Goal: Find specific page/section: Find specific page/section

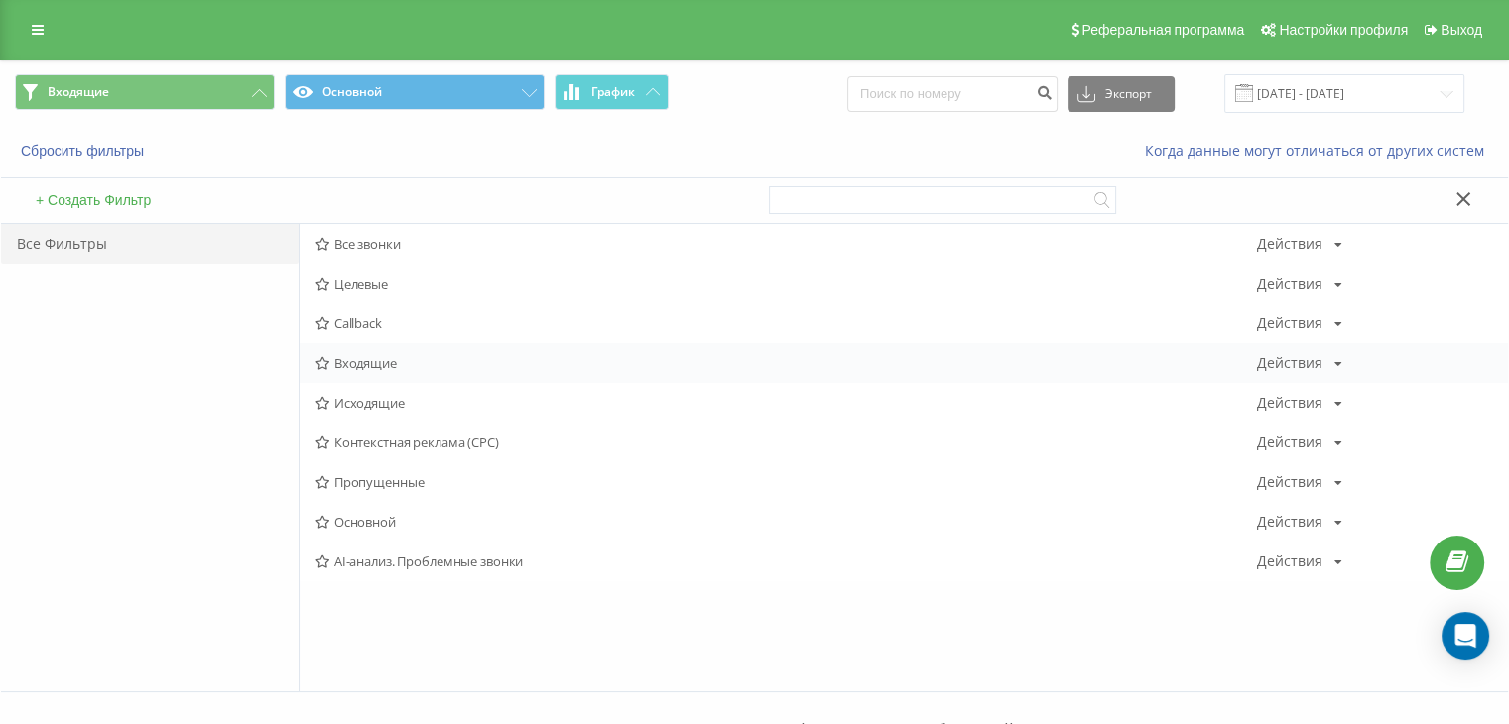
click at [357, 380] on div "Входящие Действия Редактировать Копировать Удалить По умолчанию Поделиться" at bounding box center [904, 363] width 1209 height 40
click at [356, 371] on div "Входящие Действия Редактировать Копировать Удалить По умолчанию Поделиться" at bounding box center [904, 363] width 1209 height 40
click at [333, 358] on span "Входящие" at bounding box center [787, 363] width 942 height 14
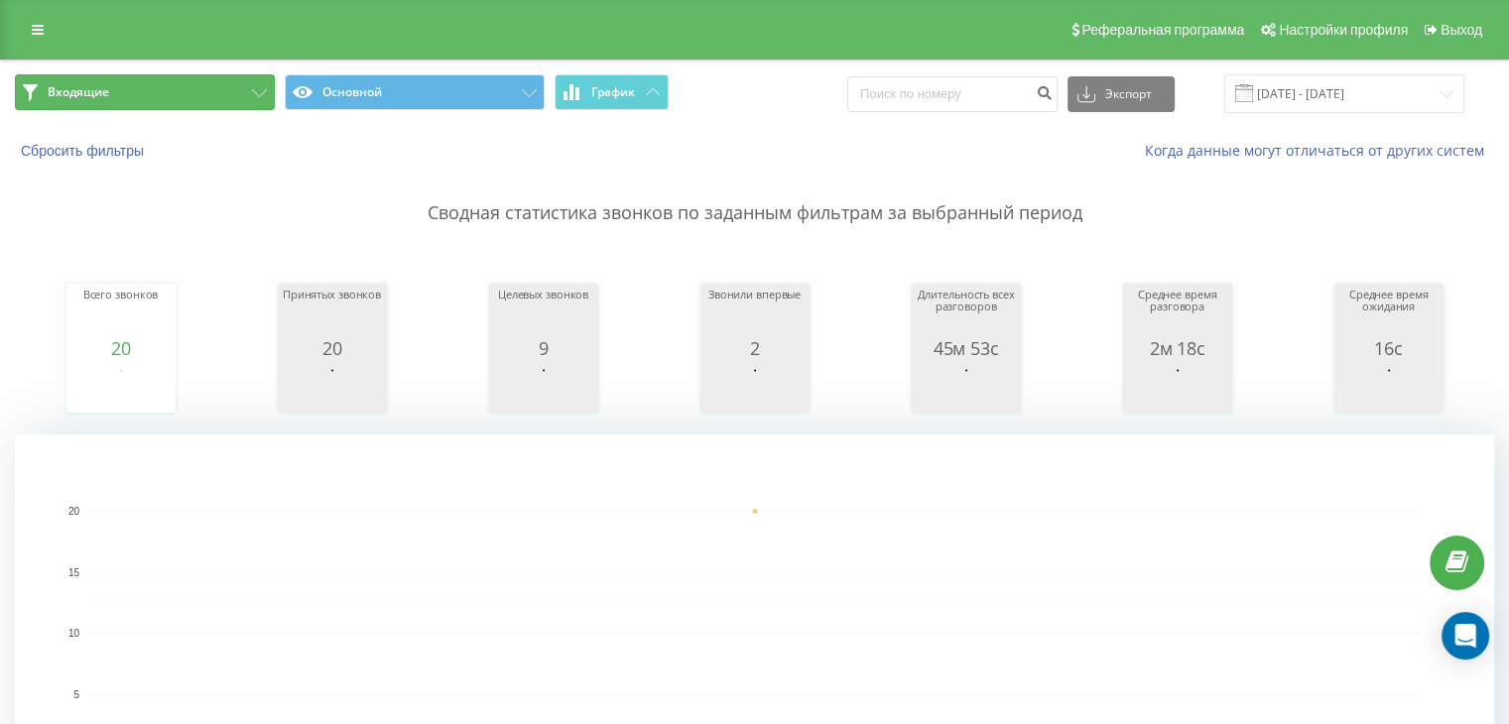
click at [222, 85] on button "Входящие" at bounding box center [145, 92] width 260 height 36
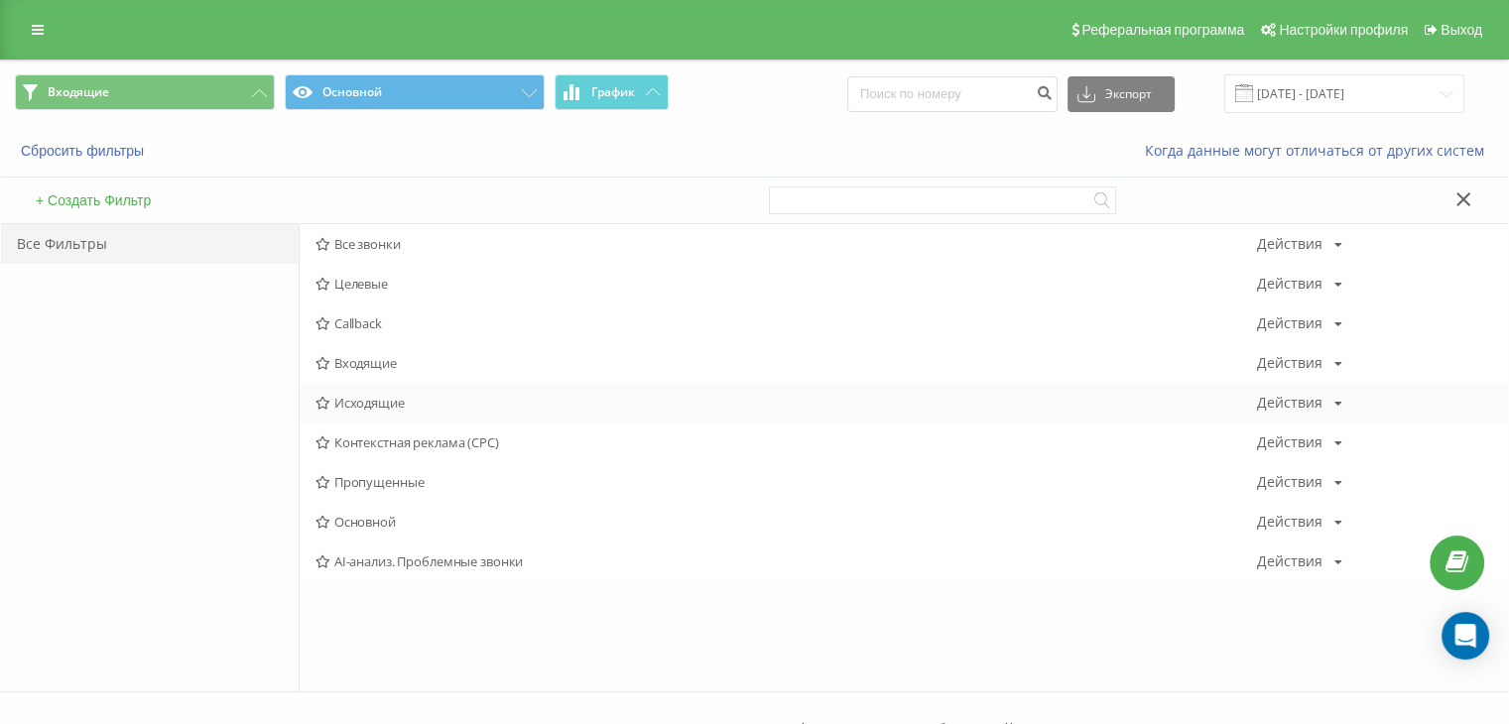
click at [348, 403] on span "Исходящие" at bounding box center [787, 403] width 942 height 14
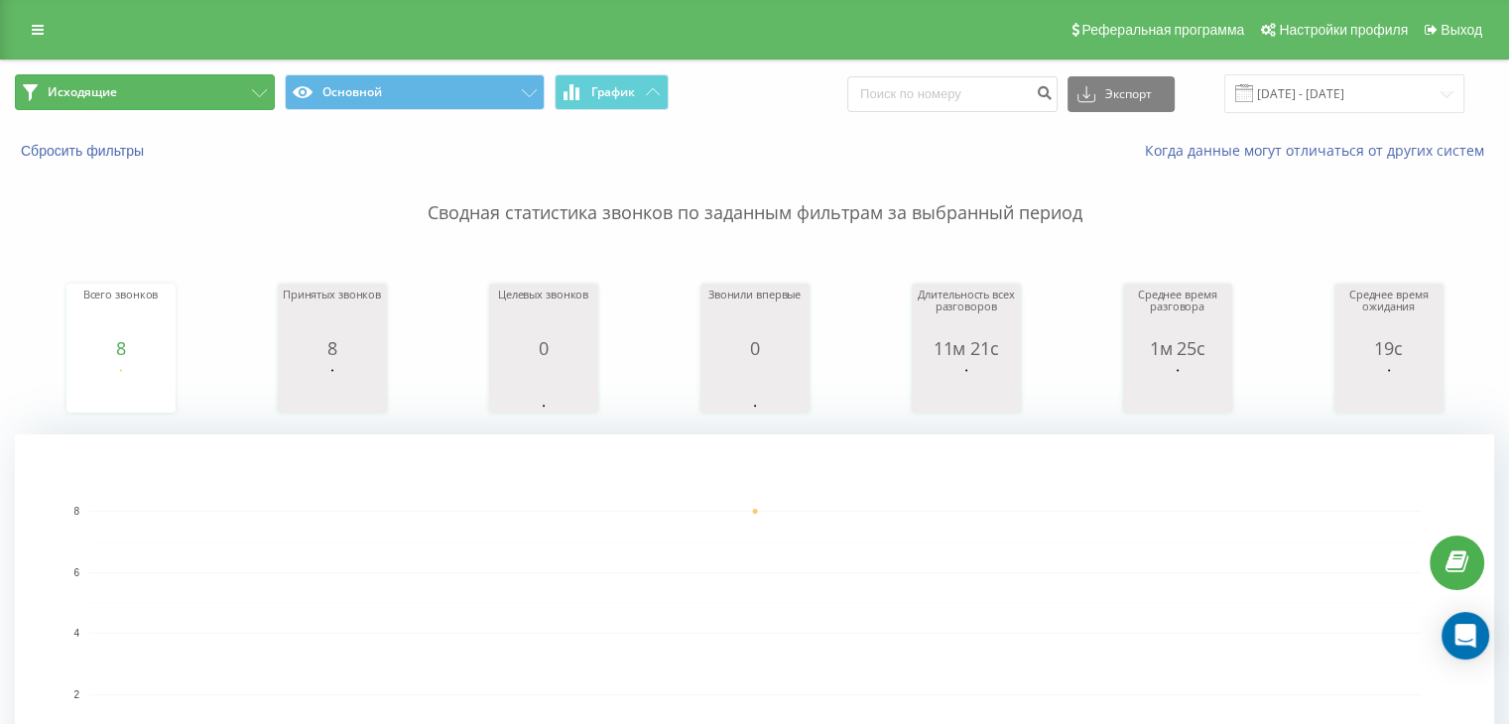
click at [234, 106] on button "Исходящие" at bounding box center [145, 92] width 260 height 36
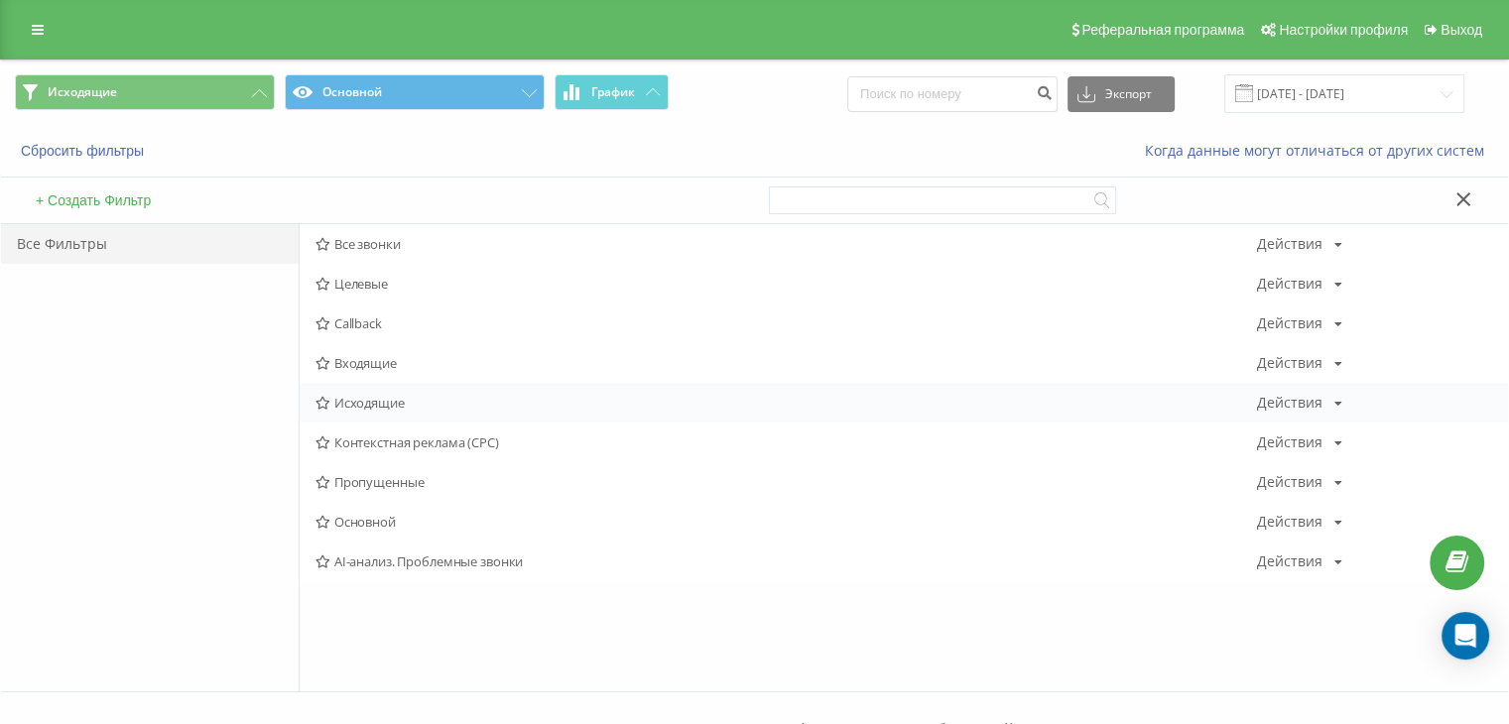
click at [370, 407] on span "Исходящие" at bounding box center [787, 403] width 942 height 14
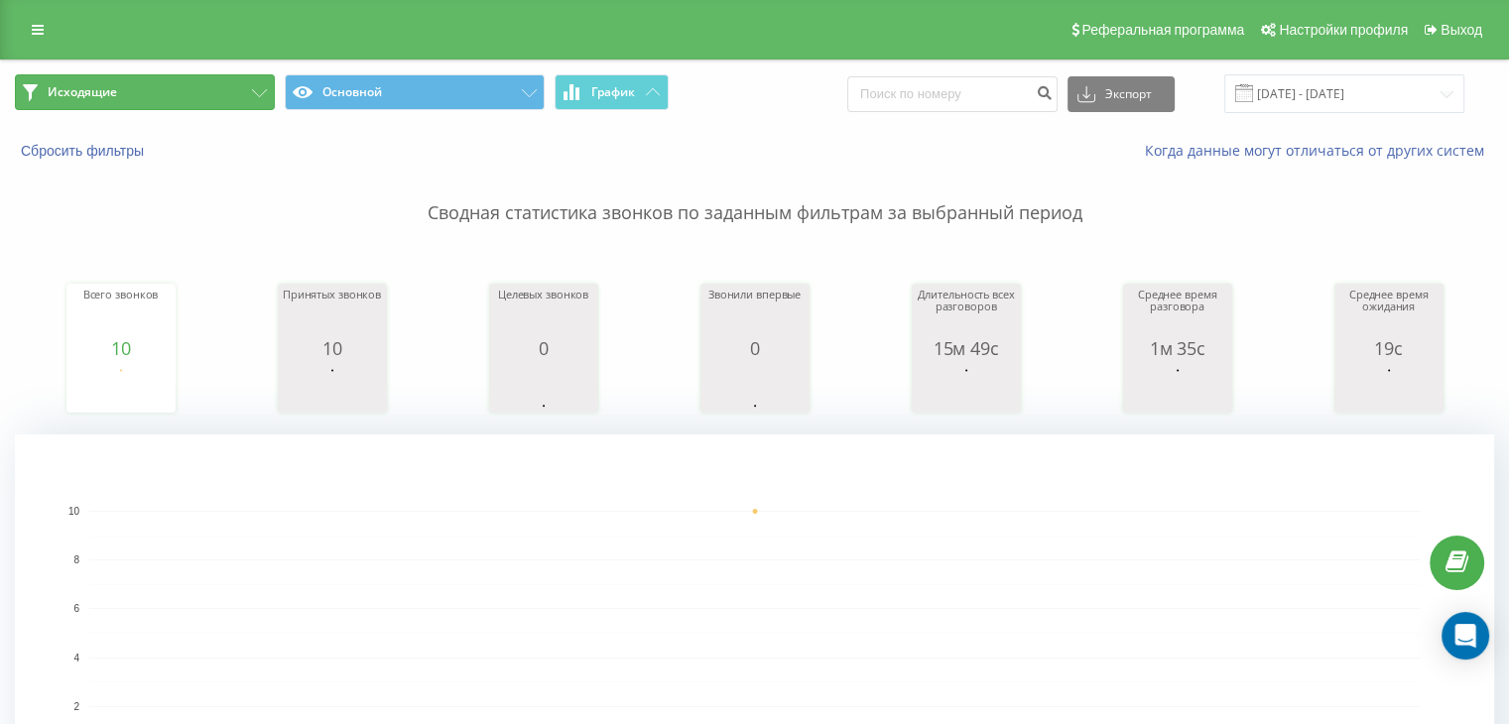
click at [194, 75] on button "Исходящие" at bounding box center [145, 92] width 260 height 36
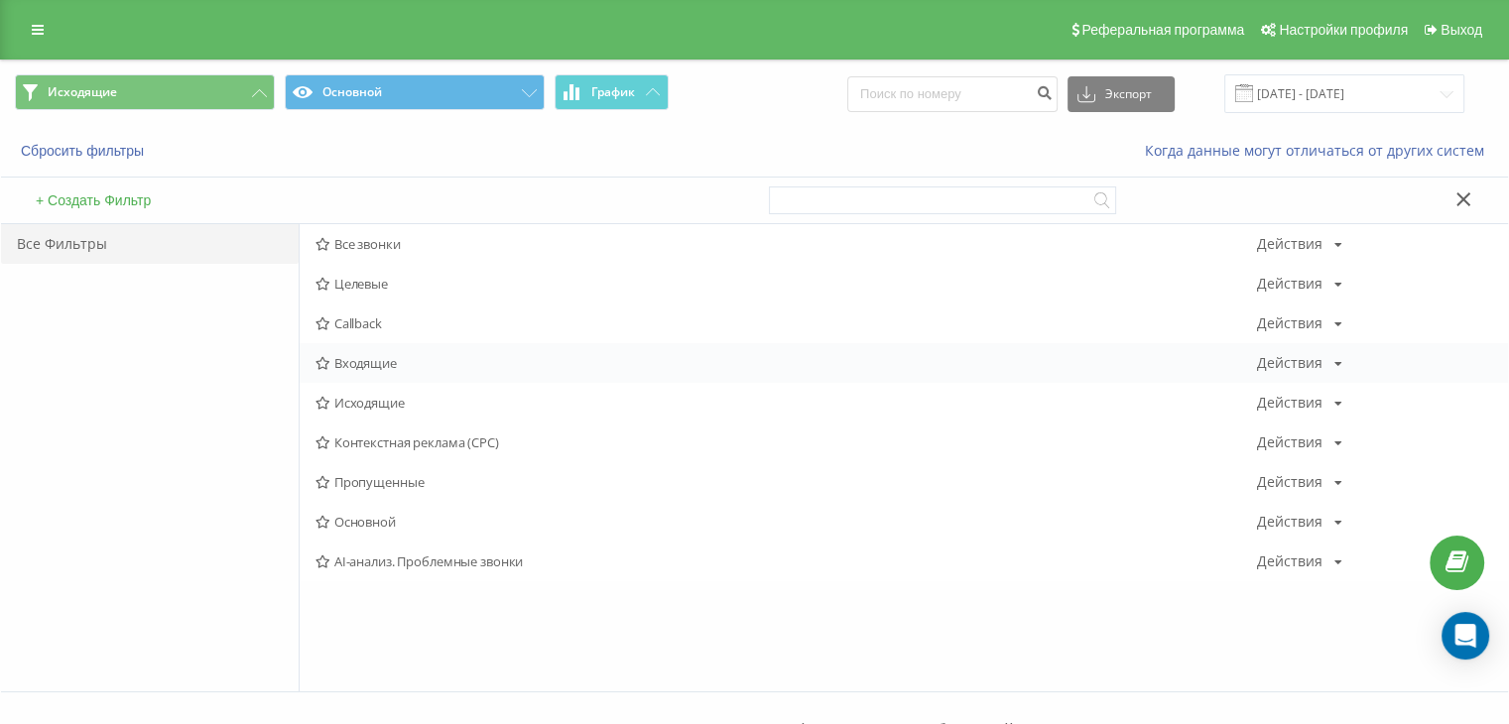
click at [389, 364] on span "Входящие" at bounding box center [787, 363] width 942 height 14
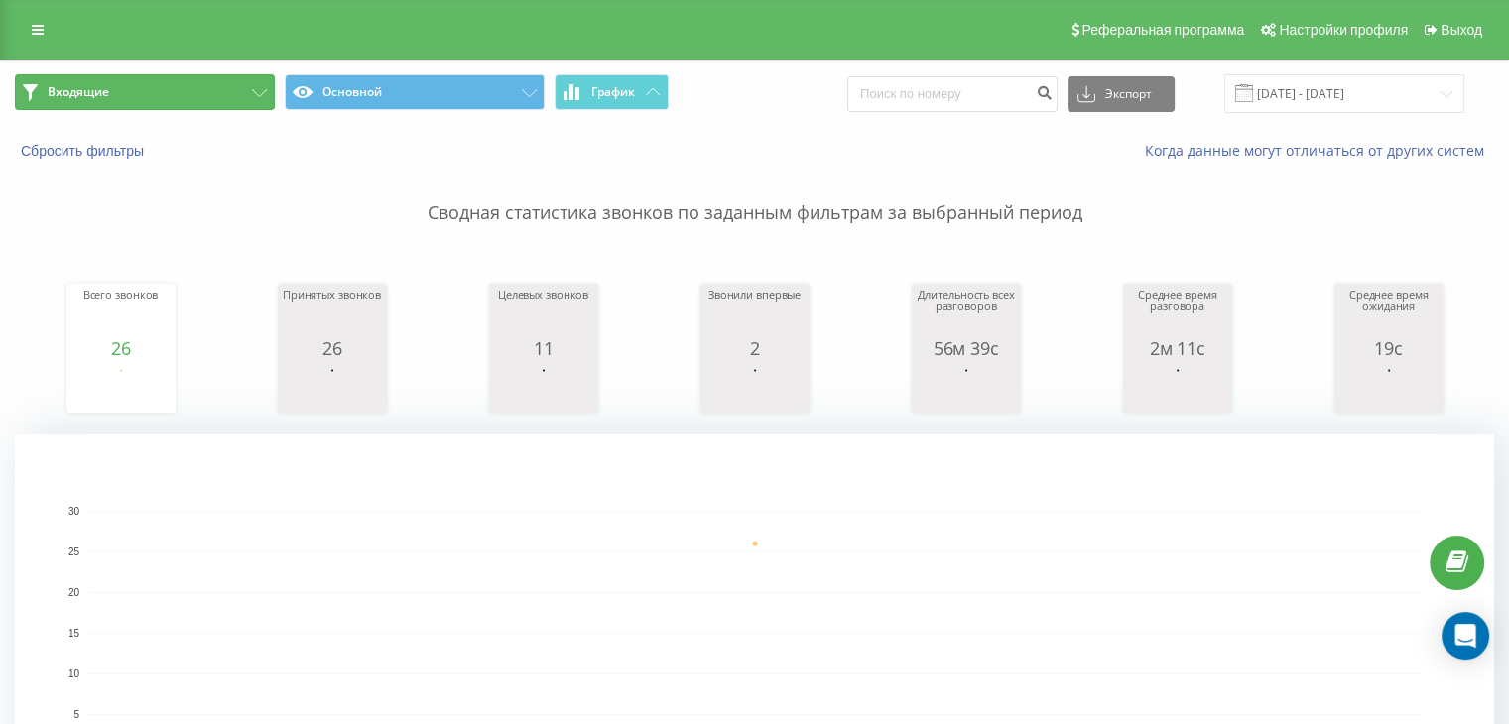
click at [252, 79] on button "Входящие" at bounding box center [145, 92] width 260 height 36
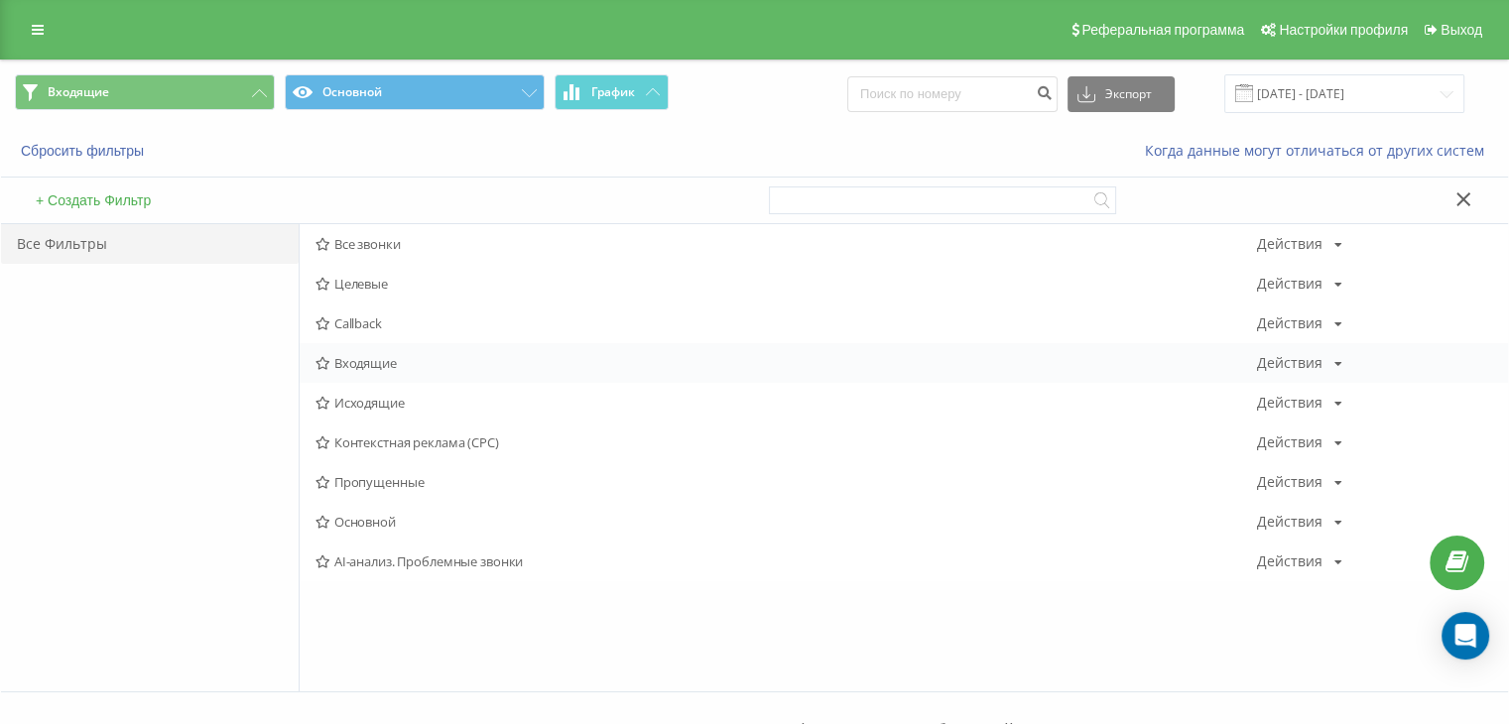
click at [418, 358] on span "Входящие" at bounding box center [787, 363] width 942 height 14
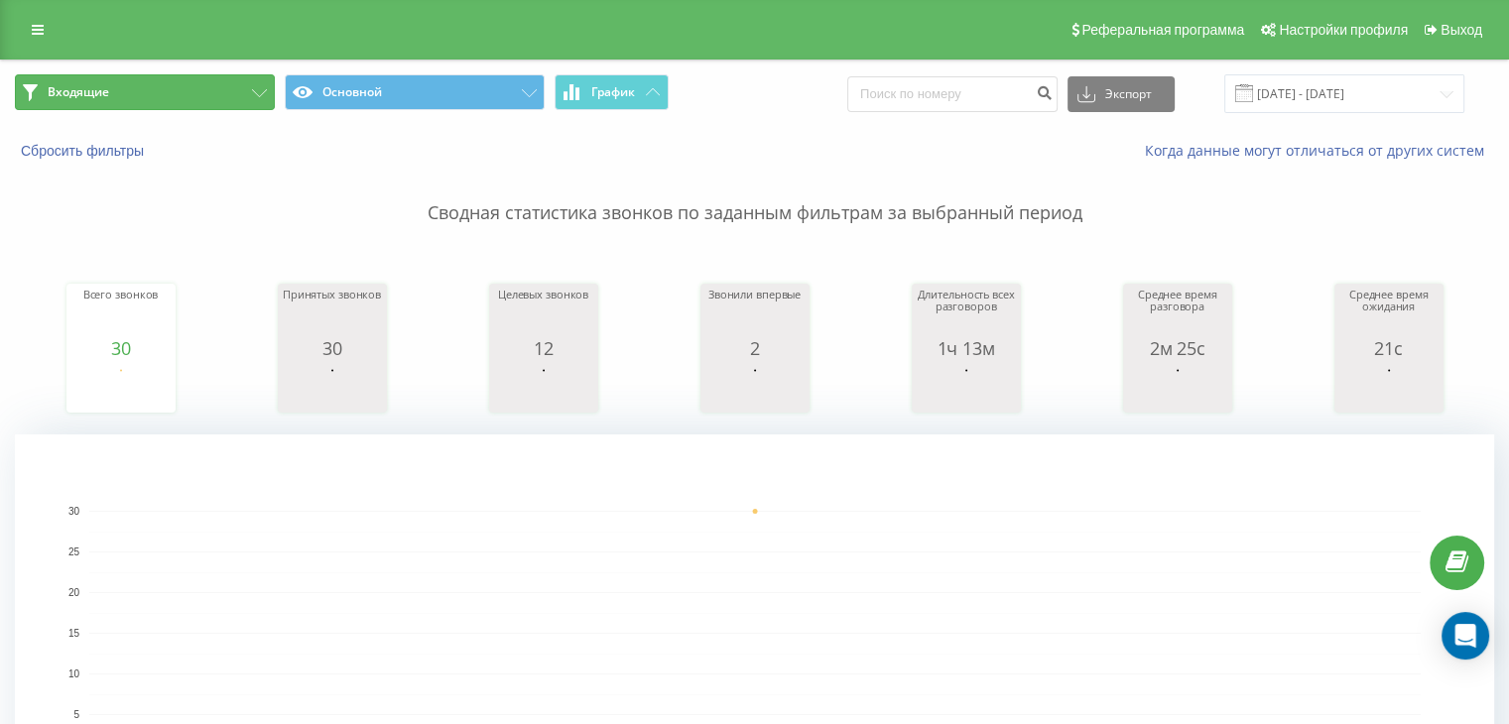
click at [239, 91] on button "Входящие" at bounding box center [145, 92] width 260 height 36
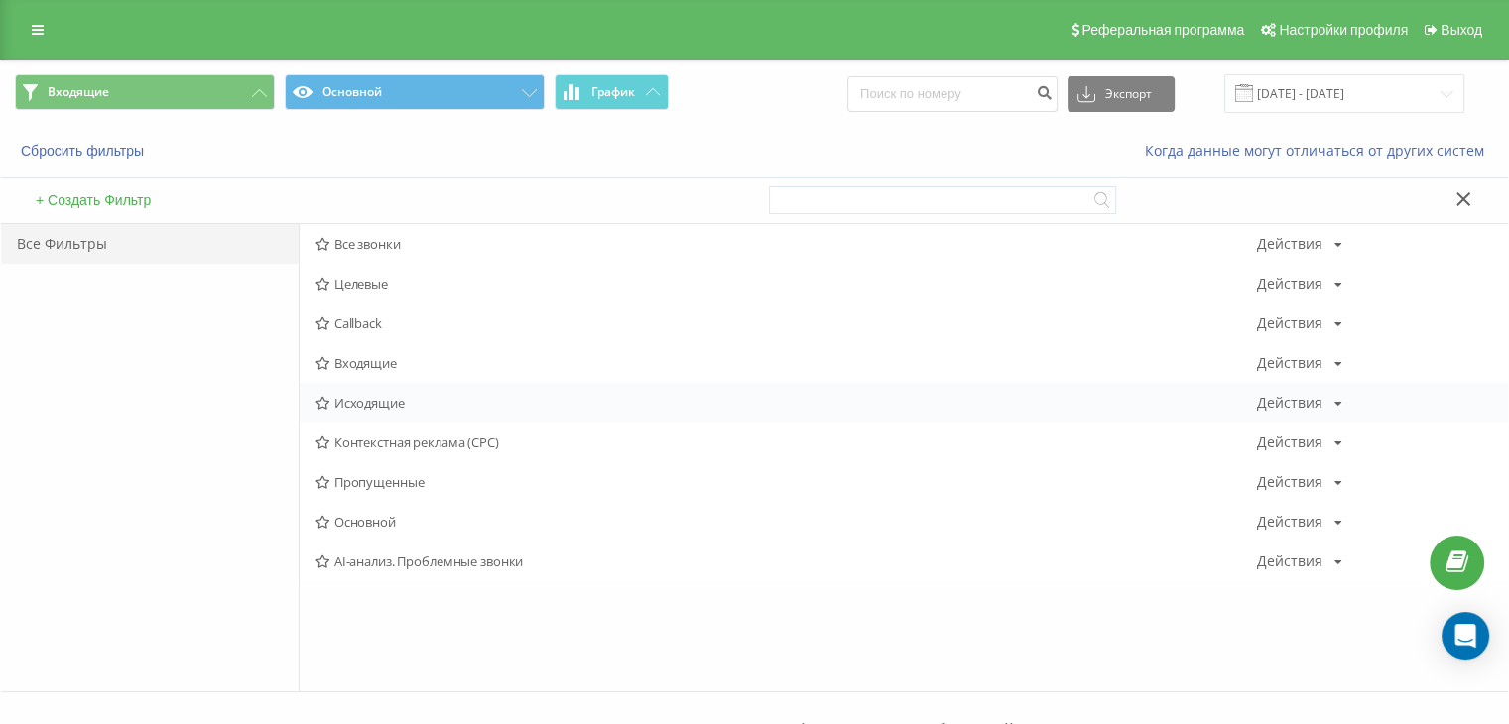
click at [330, 395] on div "Исходящие Действия Редактировать Копировать Удалить По умолчанию Поделиться" at bounding box center [904, 403] width 1209 height 40
click at [367, 402] on span "Исходящие" at bounding box center [787, 403] width 942 height 14
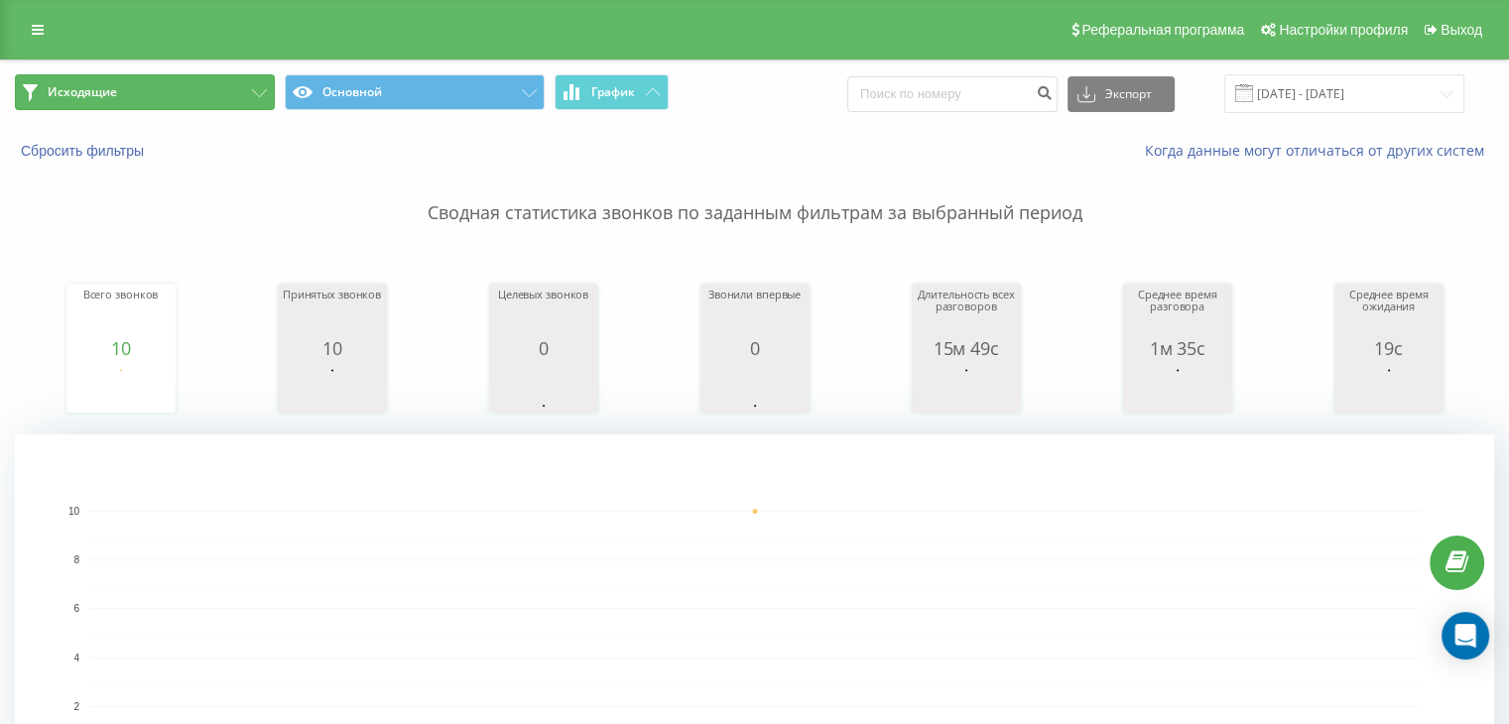
click at [83, 90] on span "Исходящие" at bounding box center [82, 92] width 69 height 16
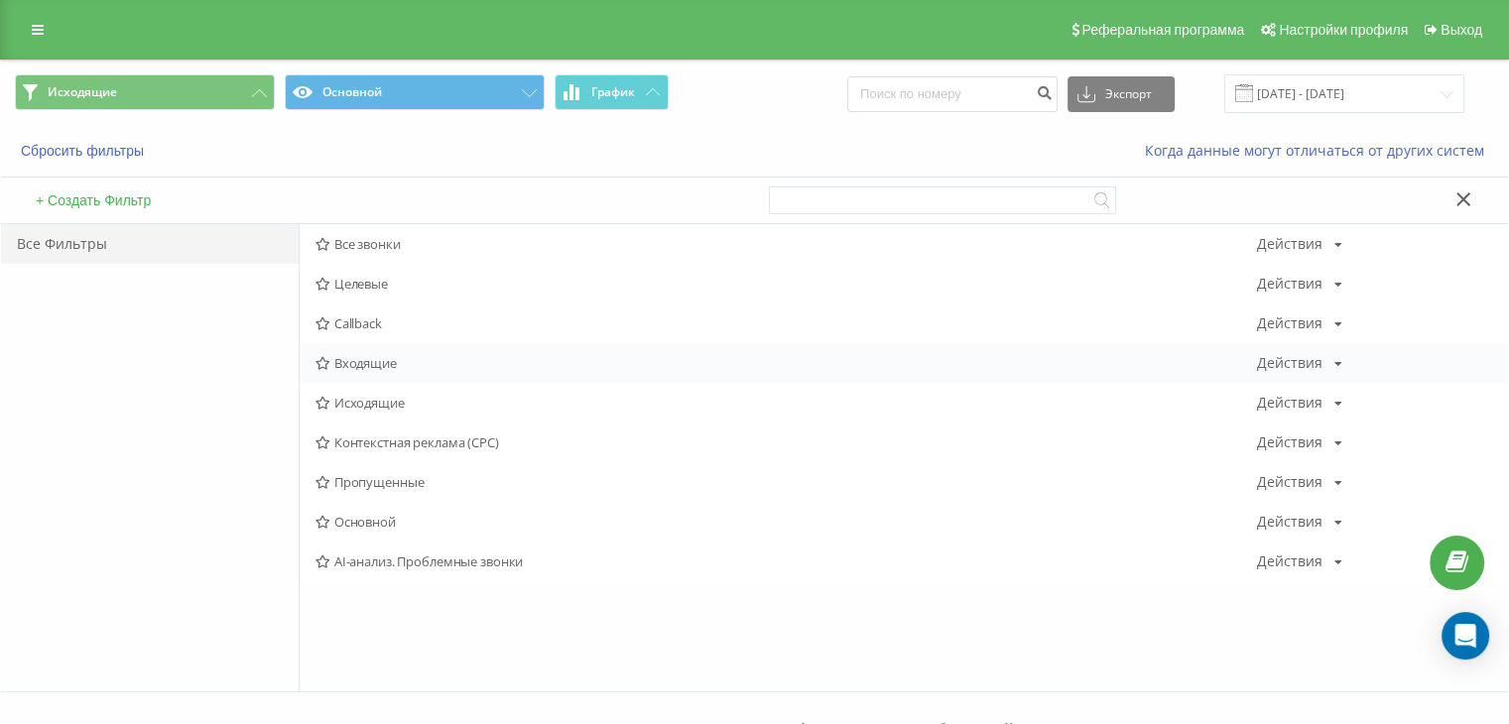
click at [404, 348] on div "Входящие Действия Редактировать Копировать Удалить По умолчанию Поделиться" at bounding box center [904, 363] width 1209 height 40
click at [334, 360] on span "Входящие" at bounding box center [787, 363] width 942 height 14
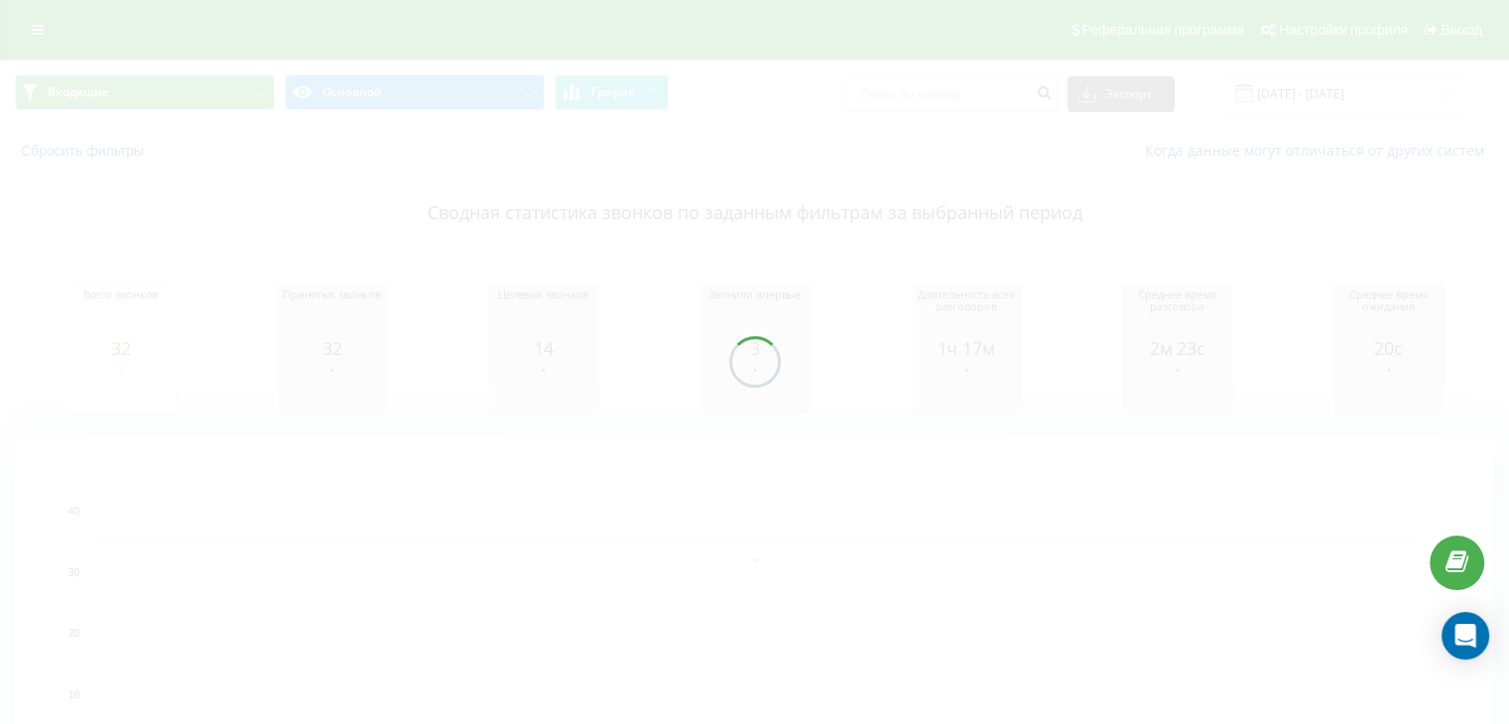
click at [212, 92] on div at bounding box center [754, 362] width 1509 height 724
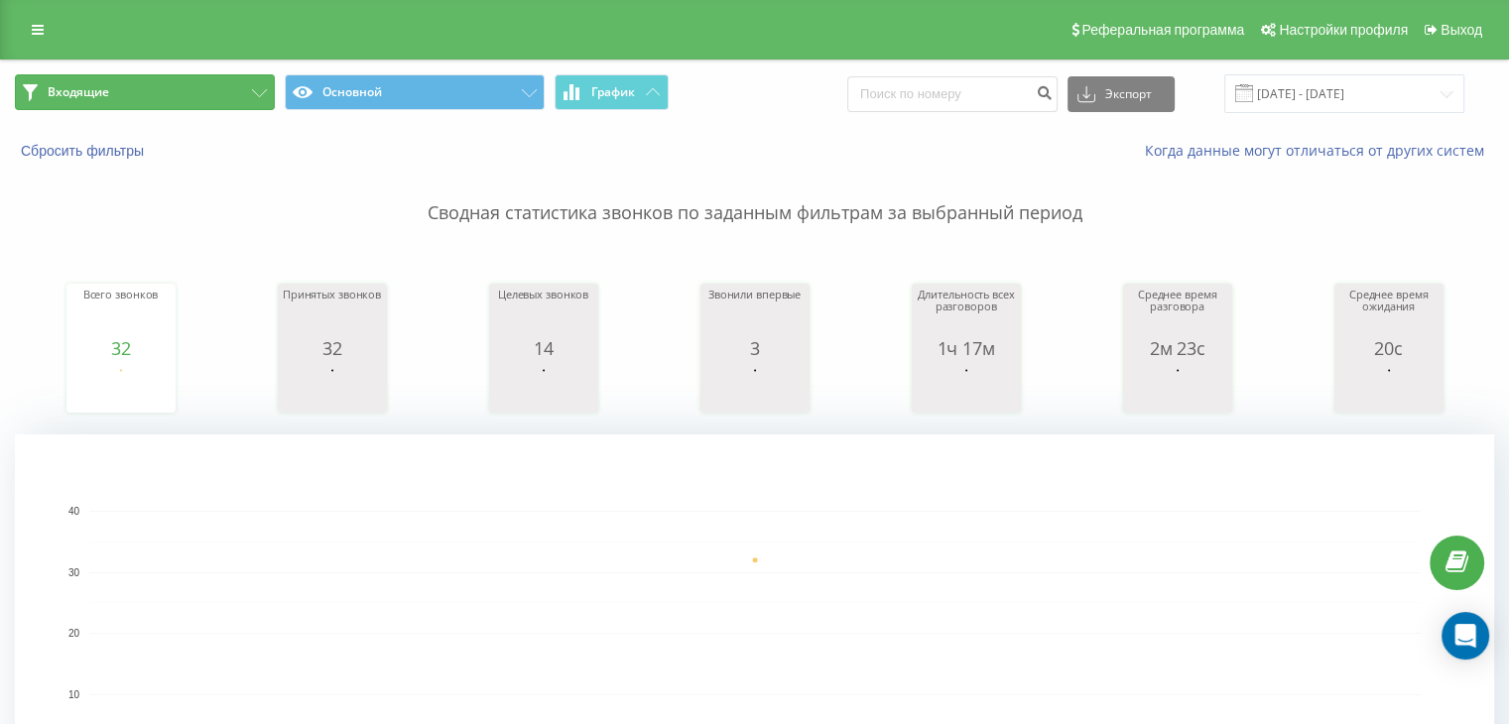
click at [206, 96] on button "Входящие" at bounding box center [145, 92] width 260 height 36
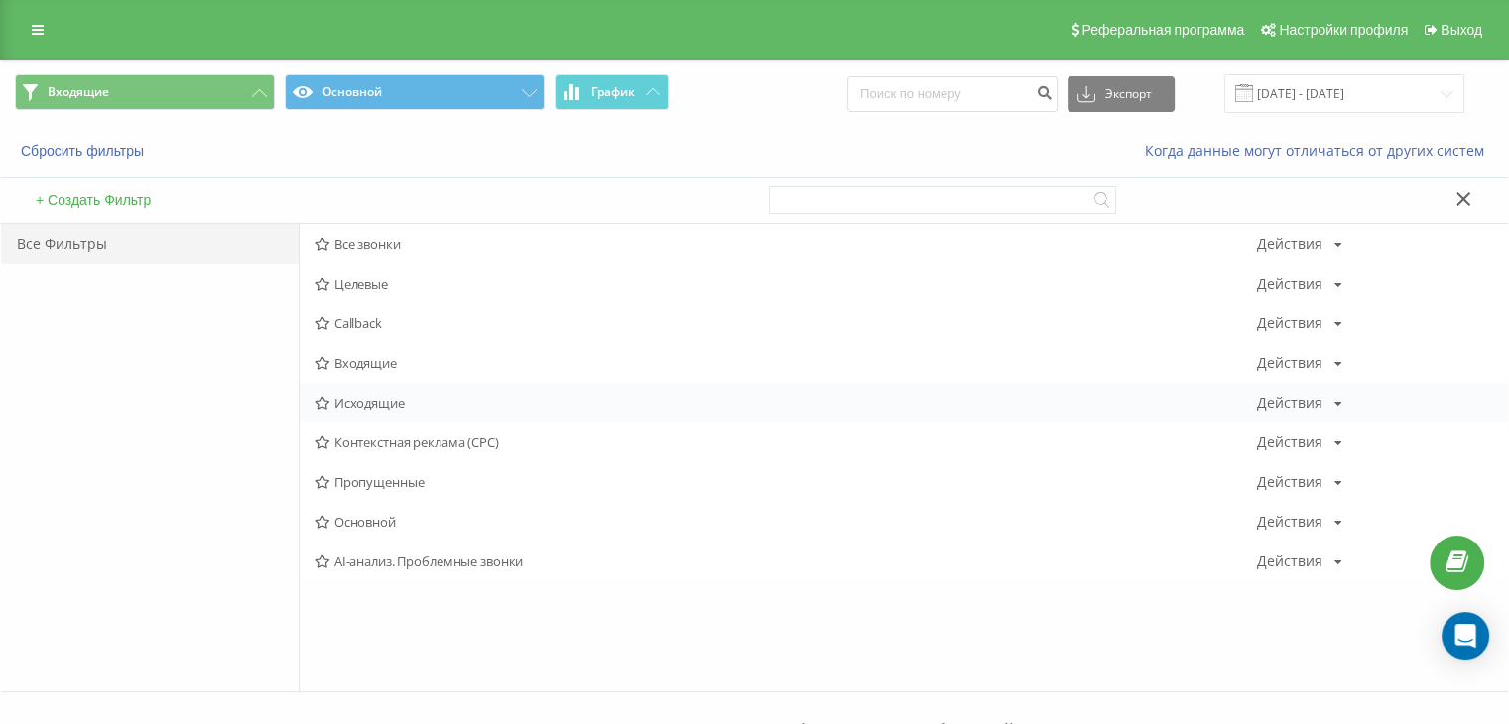
click at [362, 400] on span "Исходящие" at bounding box center [787, 403] width 942 height 14
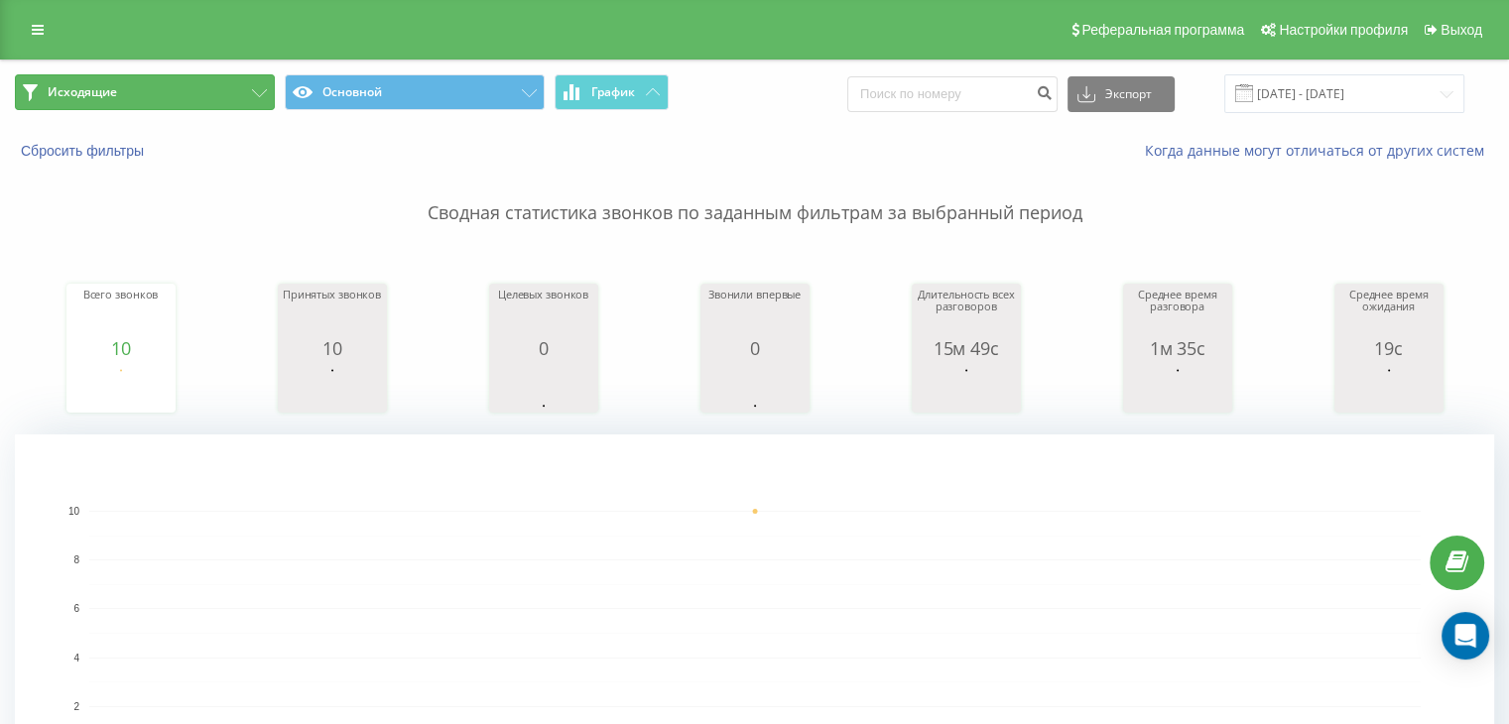
click at [217, 105] on button "Исходящие" at bounding box center [145, 92] width 260 height 36
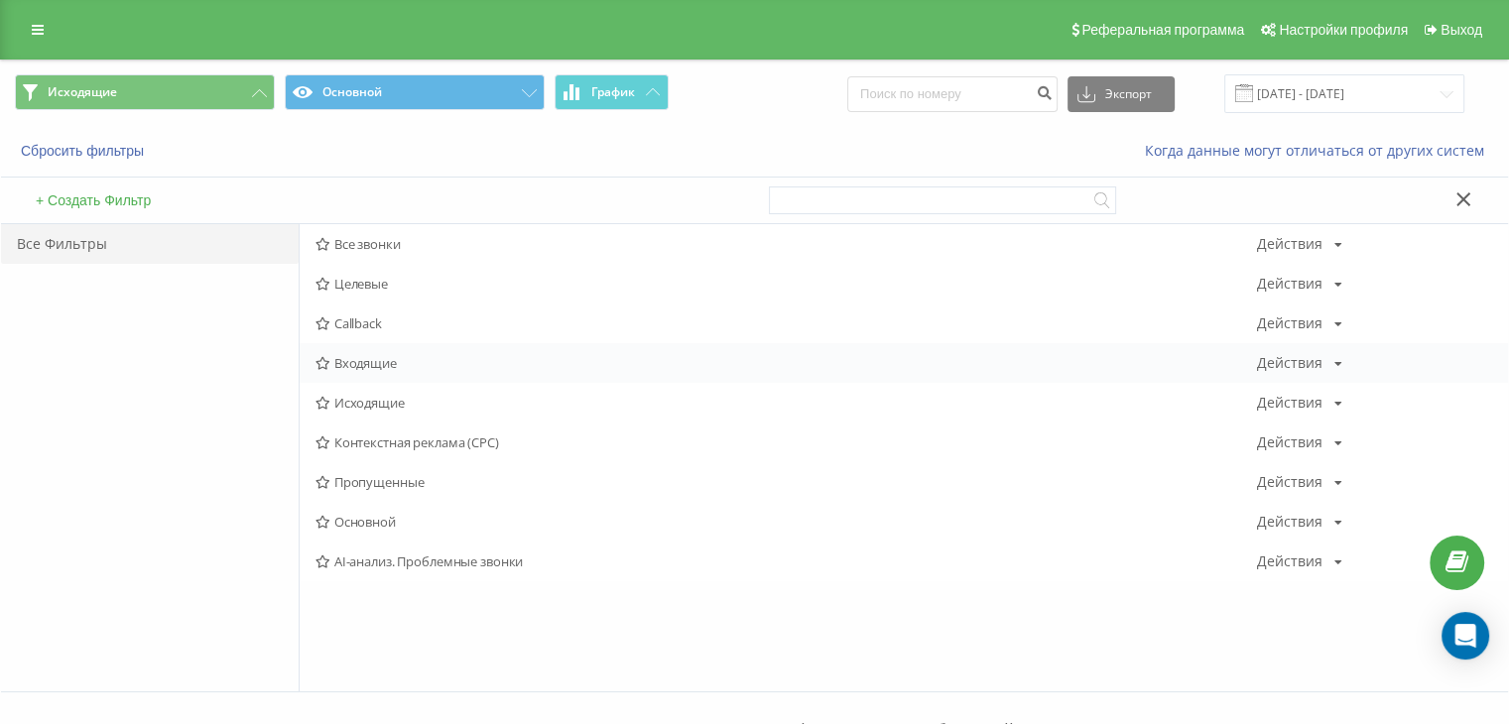
click at [366, 360] on span "Входящие" at bounding box center [787, 363] width 942 height 14
